Goal: Find specific page/section: Find specific page/section

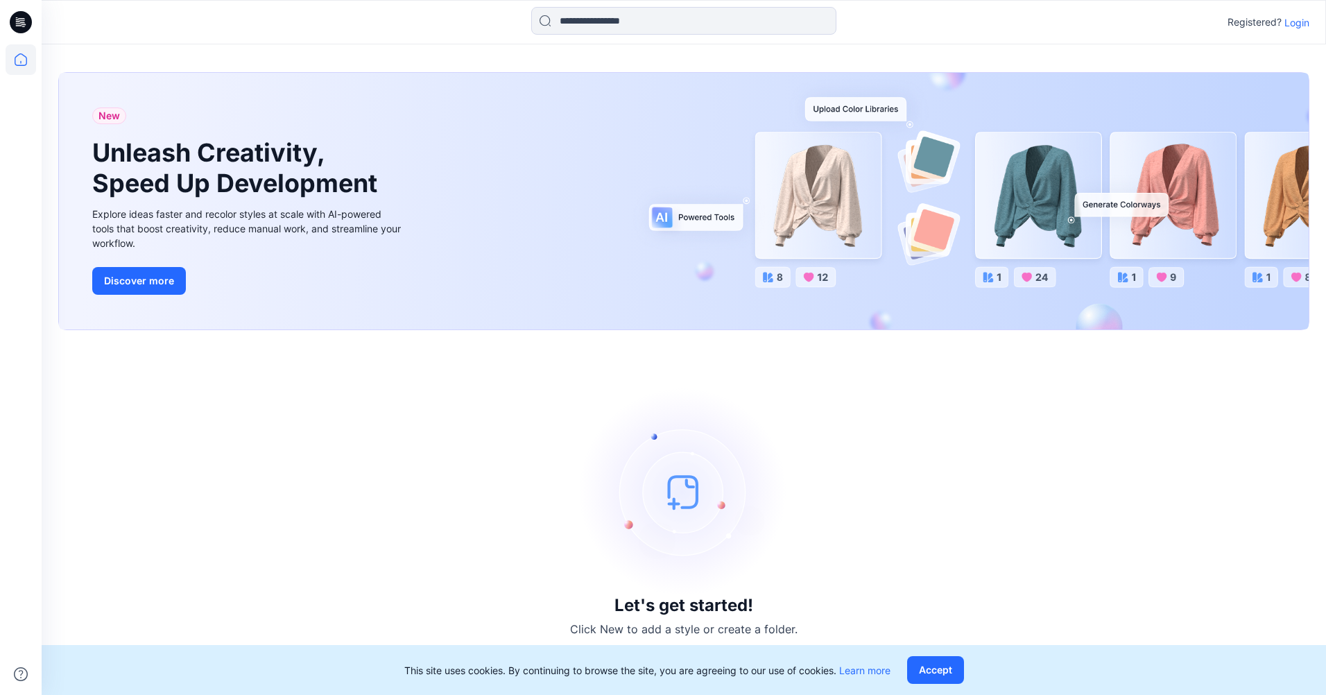
click at [1303, 21] on p "Login" at bounding box center [1297, 22] width 25 height 15
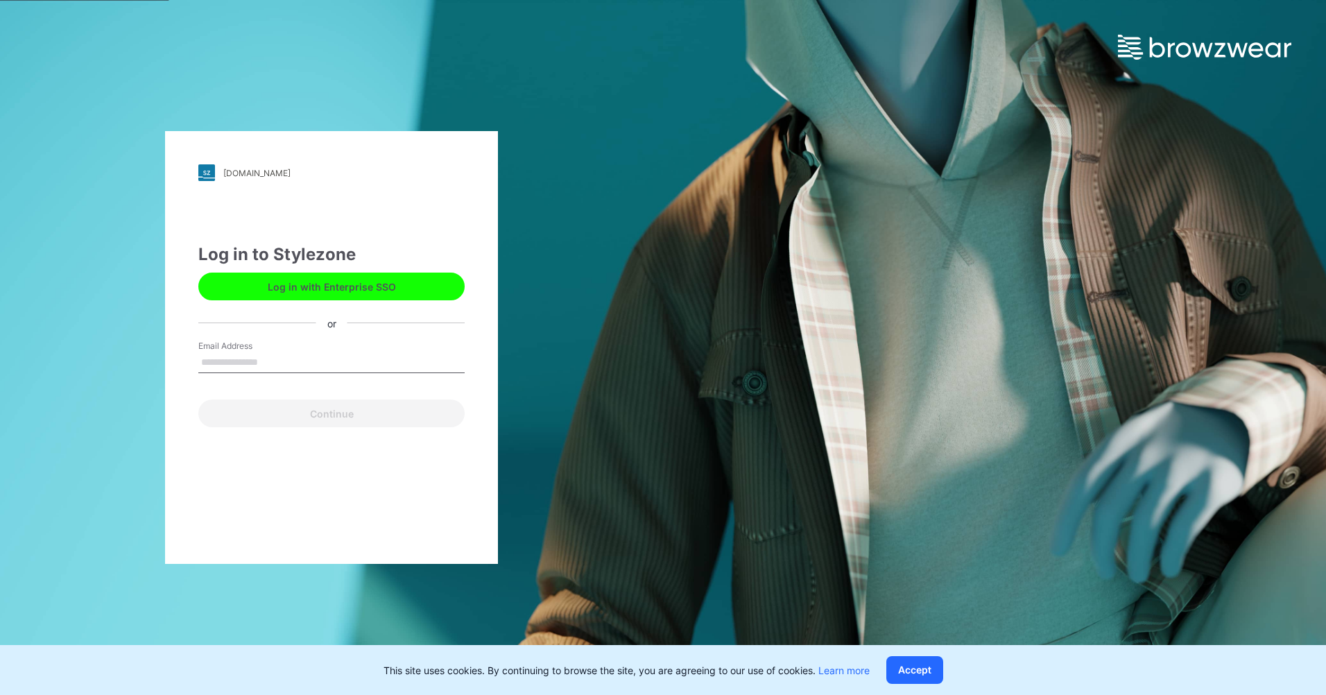
click at [270, 352] on input "Email Address" at bounding box center [331, 362] width 266 height 21
type input "**********"
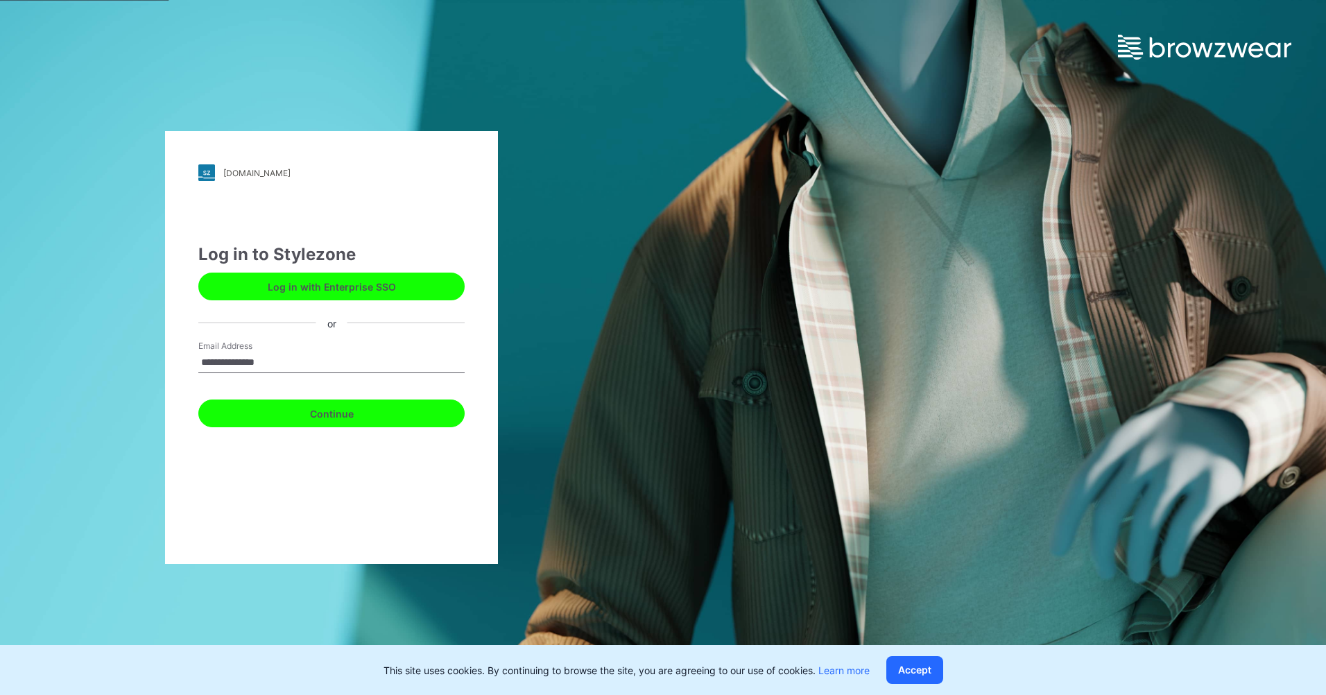
click at [298, 425] on button "Continue" at bounding box center [331, 414] width 266 height 28
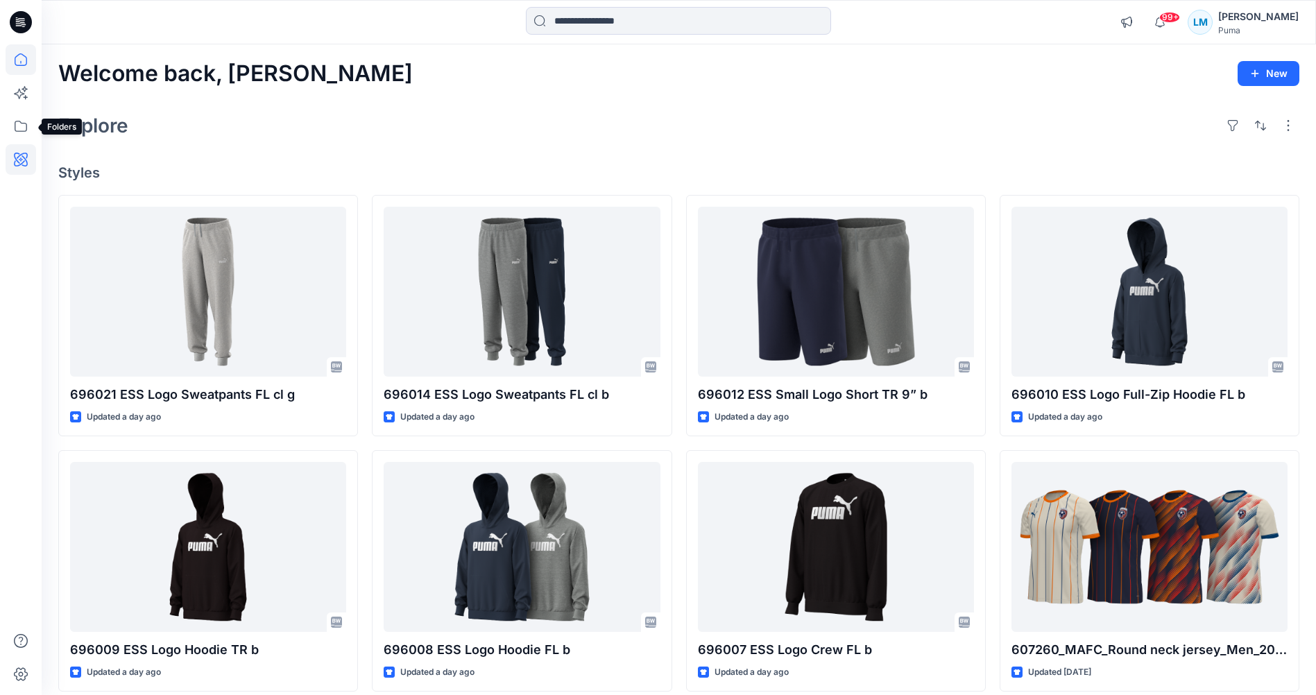
drag, startPoint x: 15, startPoint y: 128, endPoint x: 18, endPoint y: 166, distance: 39.0
click at [15, 128] on icon at bounding box center [21, 126] width 31 height 31
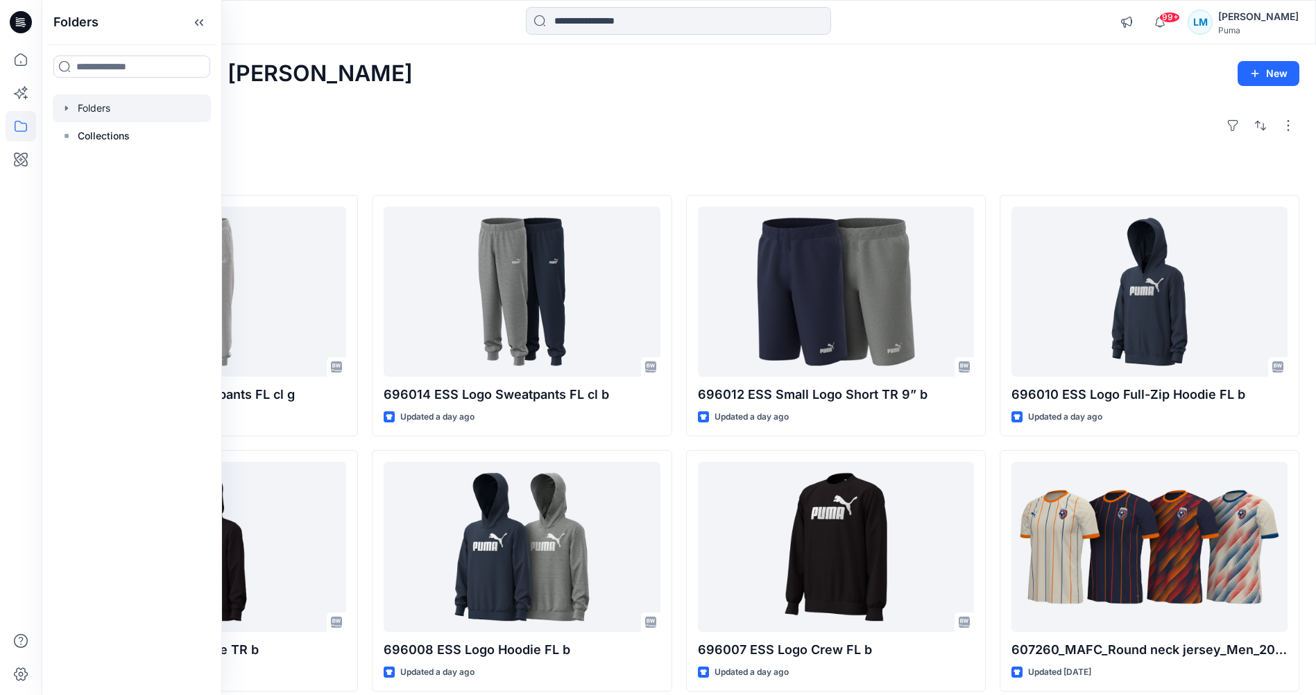
click at [65, 103] on icon "button" at bounding box center [66, 108] width 11 height 11
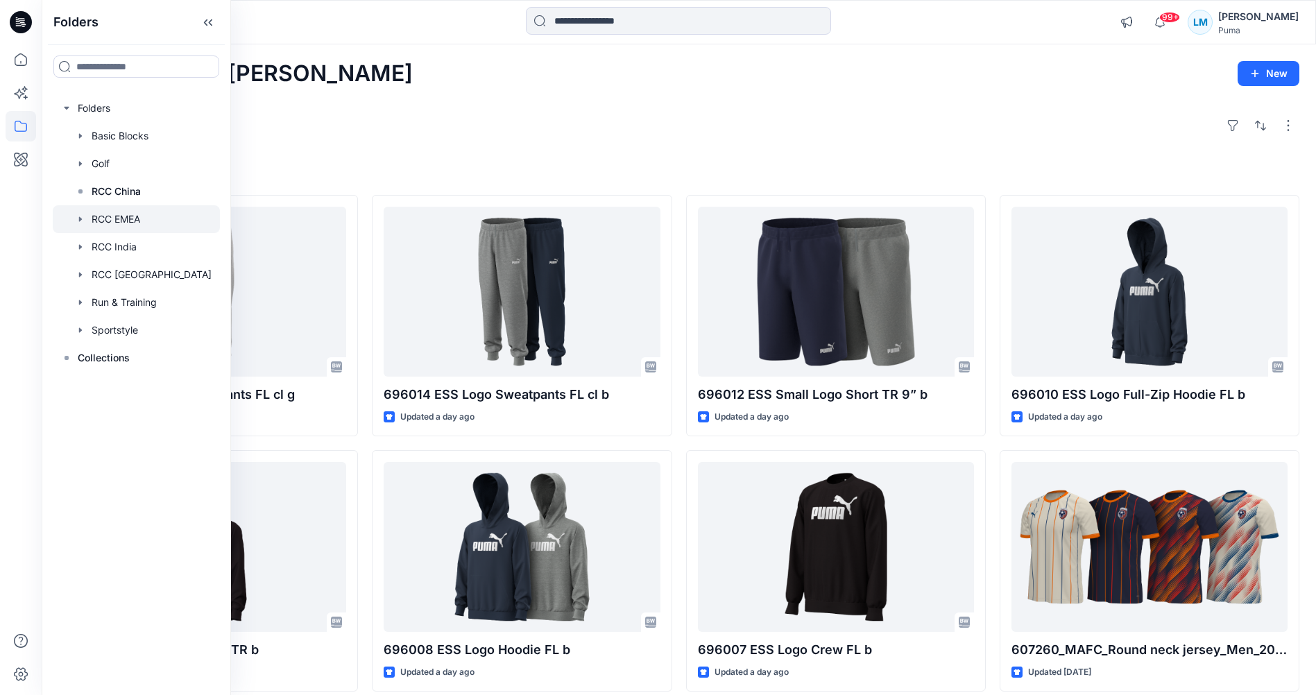
click at [99, 216] on div at bounding box center [136, 219] width 167 height 28
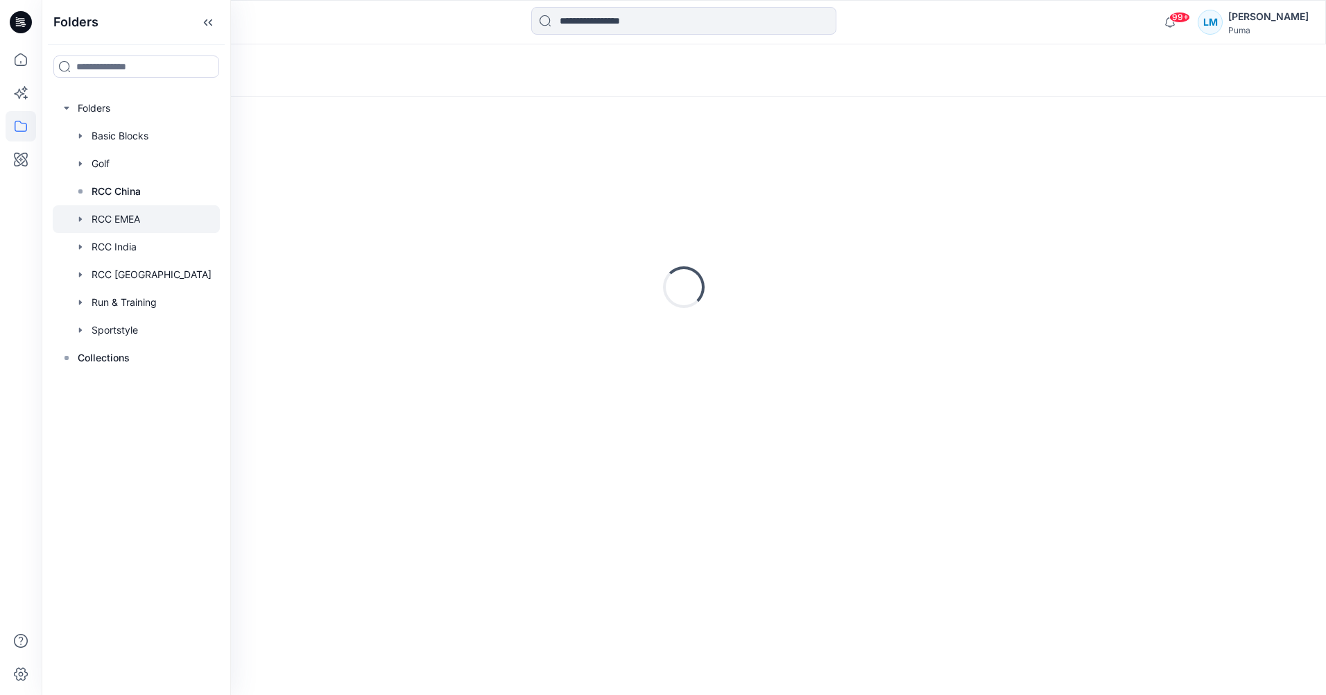
click at [80, 219] on icon "button" at bounding box center [80, 218] width 3 height 5
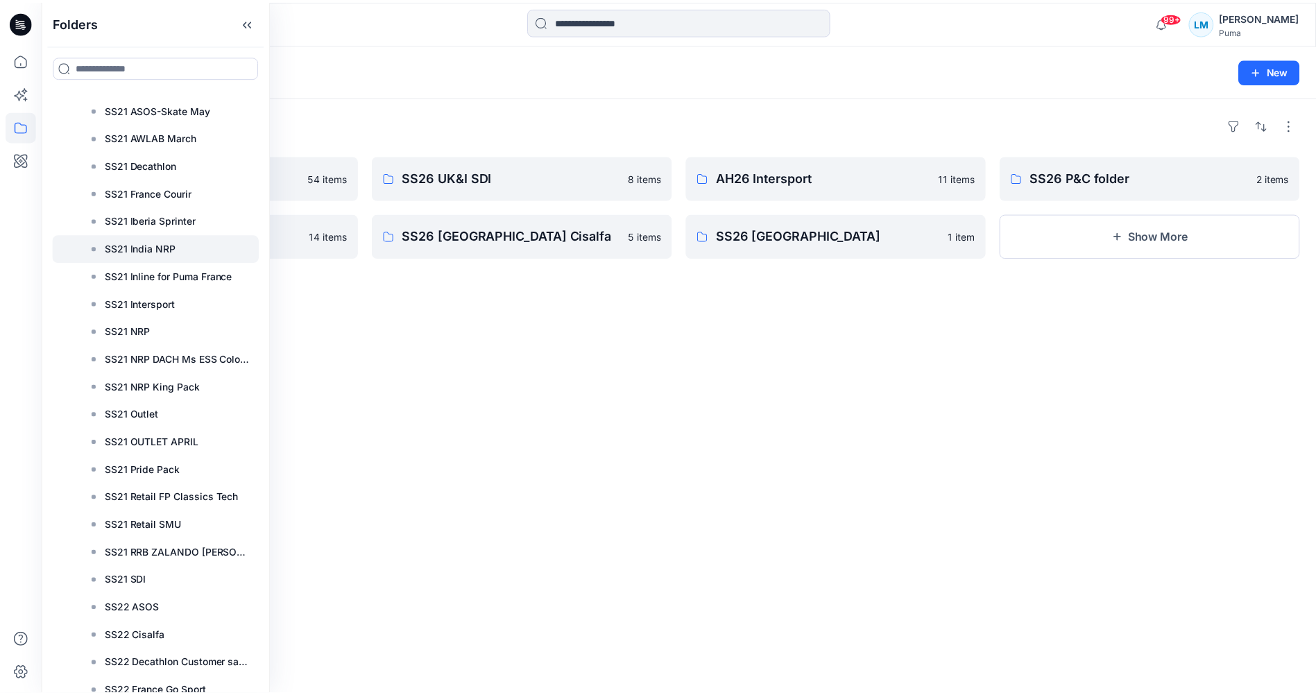
scroll to position [3162, 0]
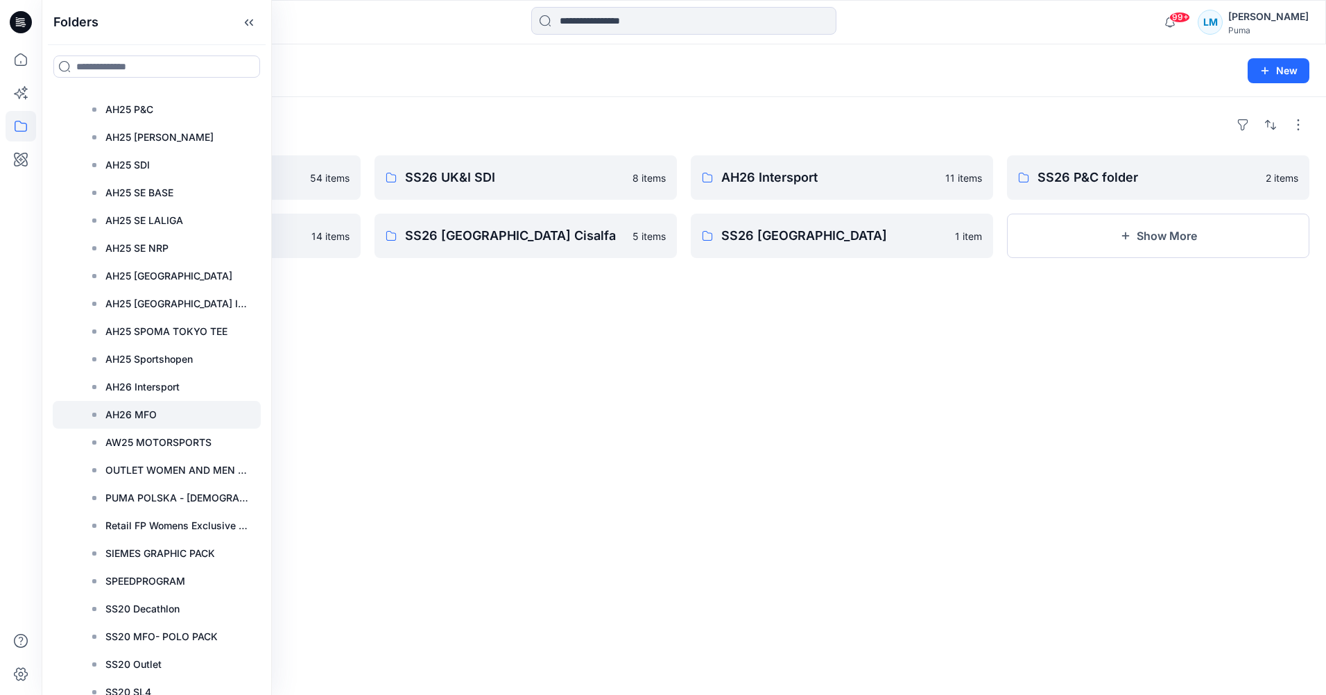
click at [135, 417] on p "AH26 MFO" at bounding box center [130, 414] width 51 height 17
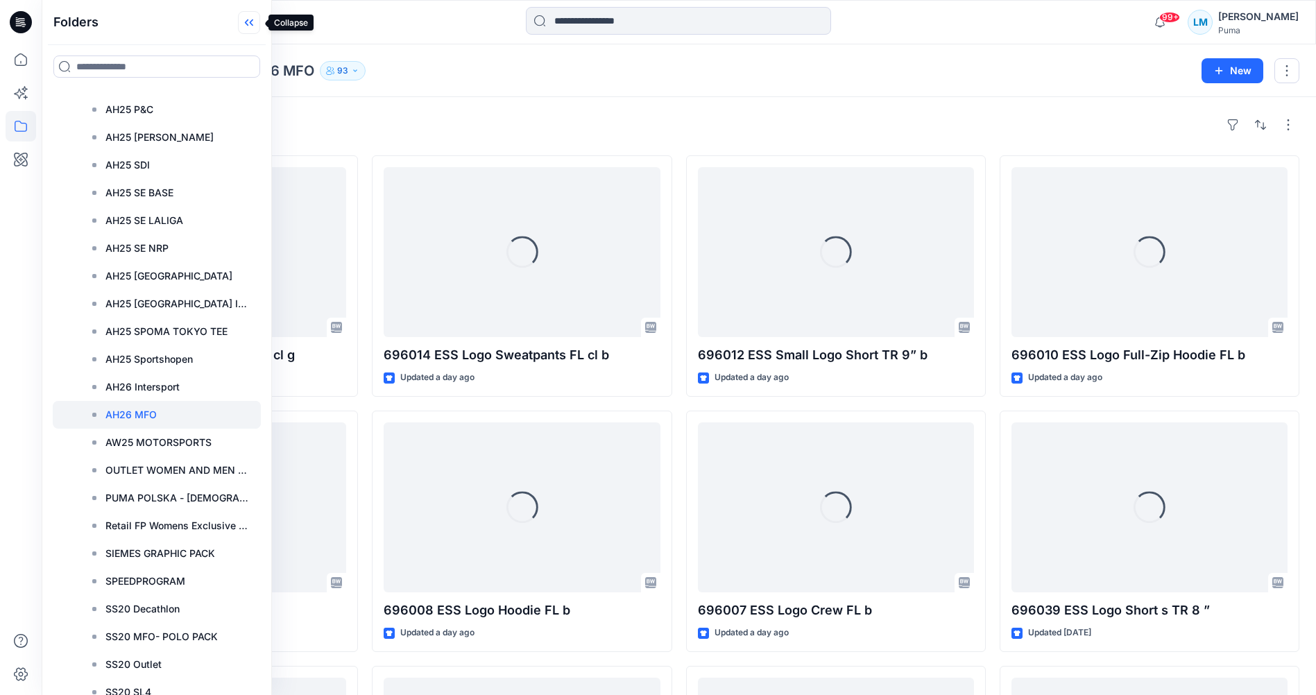
click at [255, 19] on icon at bounding box center [249, 22] width 22 height 23
